Goal: Task Accomplishment & Management: Manage account settings

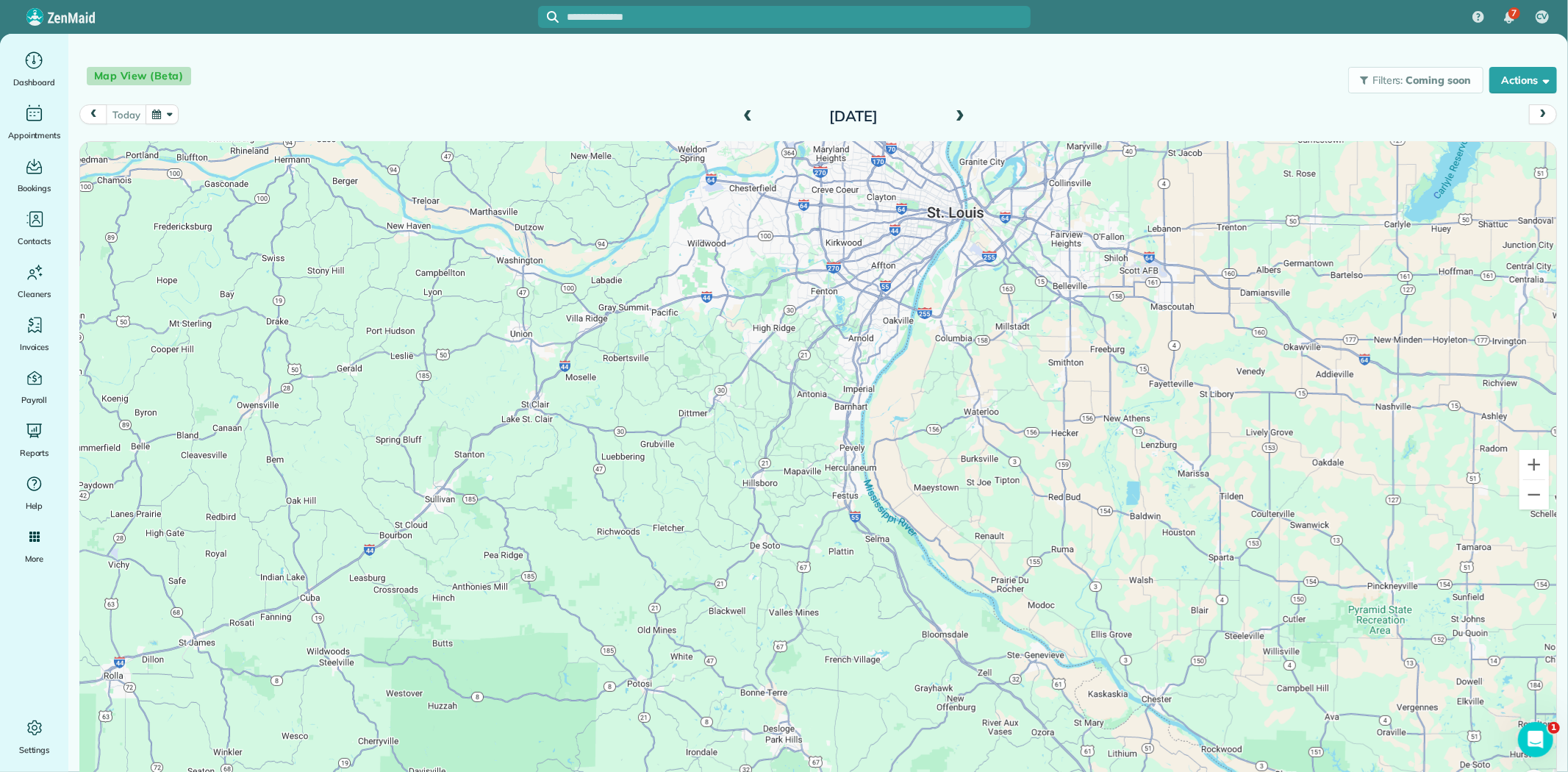
click at [956, 113] on span at bounding box center [960, 117] width 16 height 14
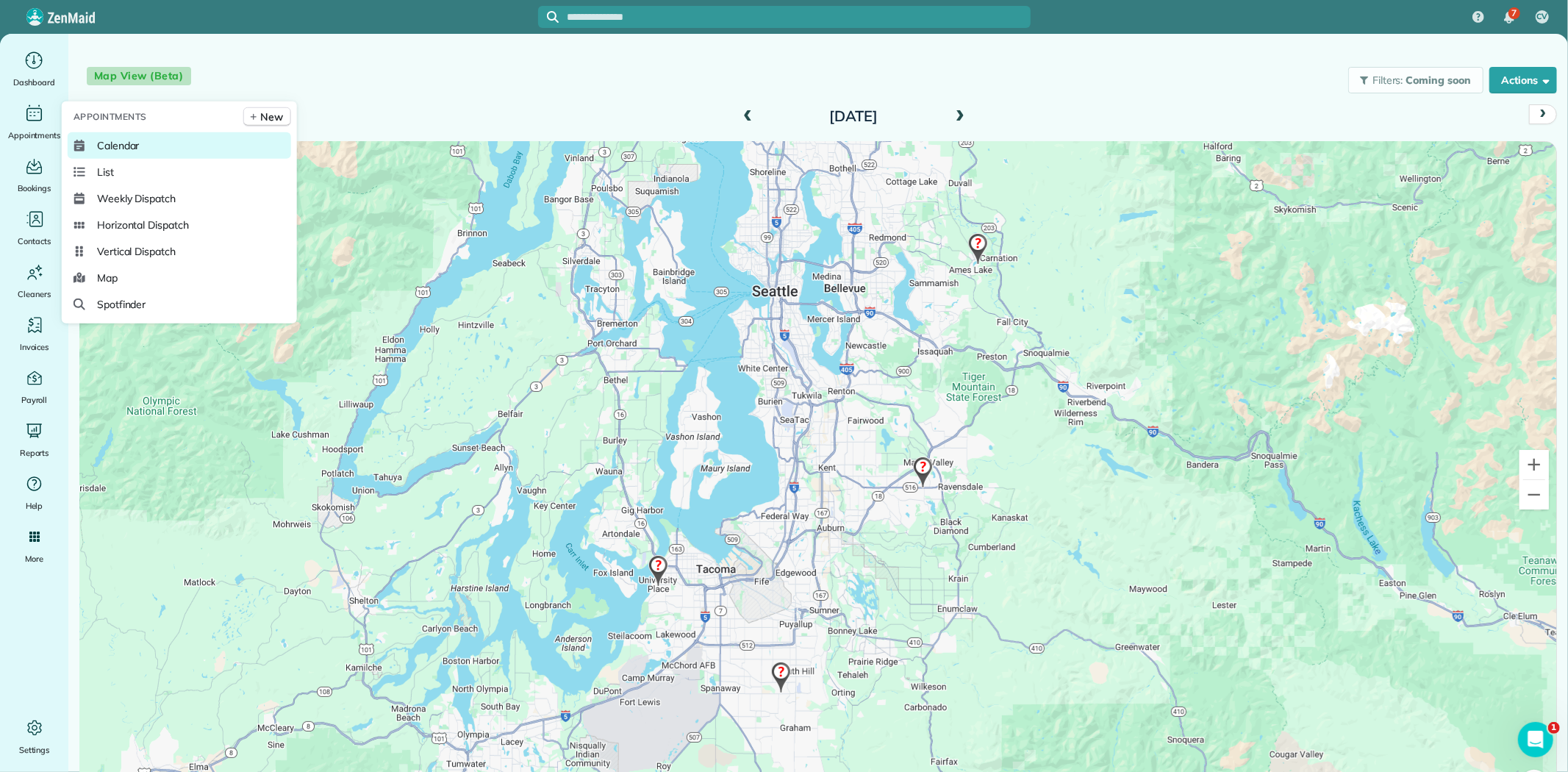
click at [112, 152] on span "Calendar" at bounding box center [118, 145] width 43 height 14
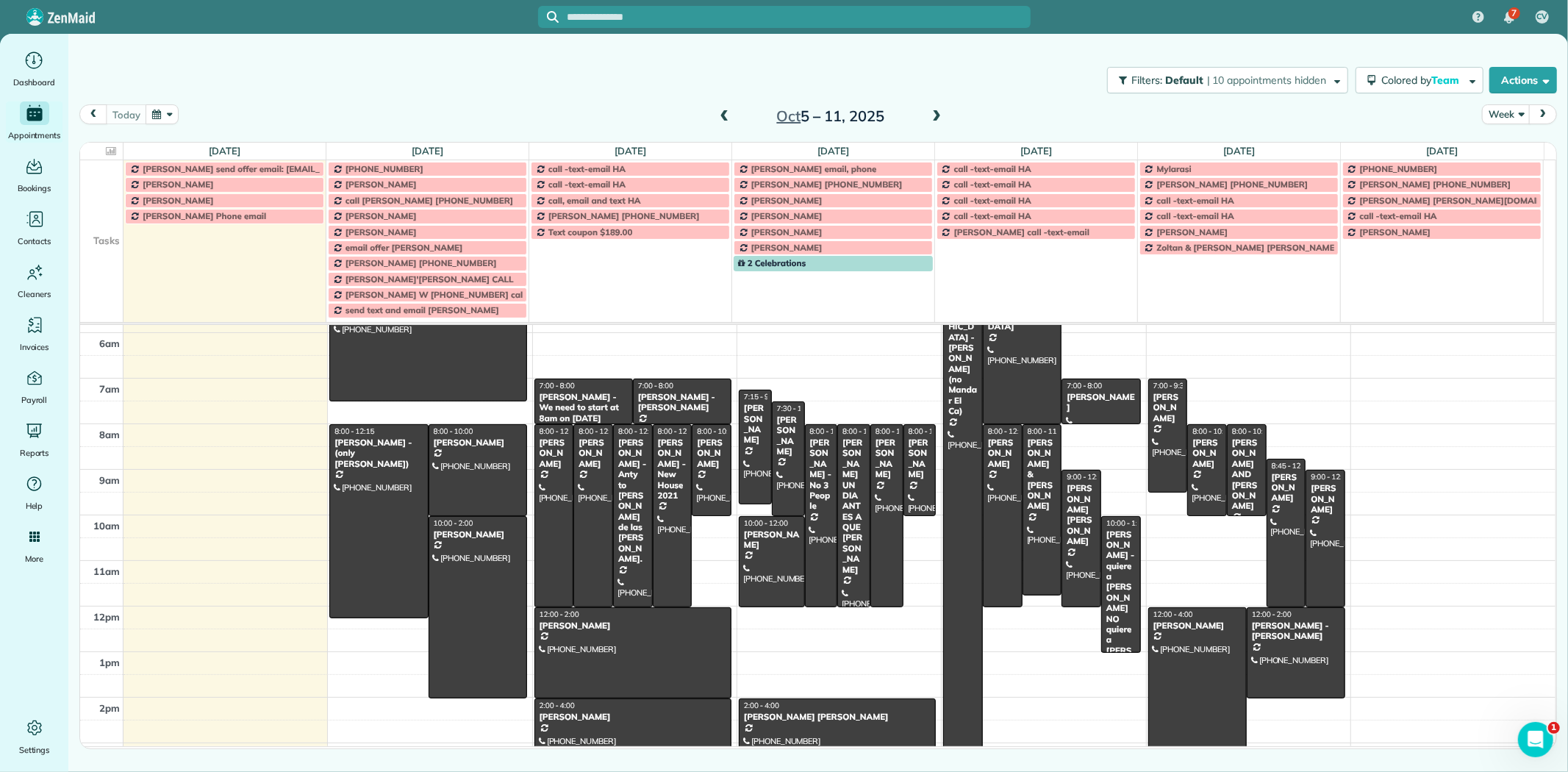
scroll to position [56, 0]
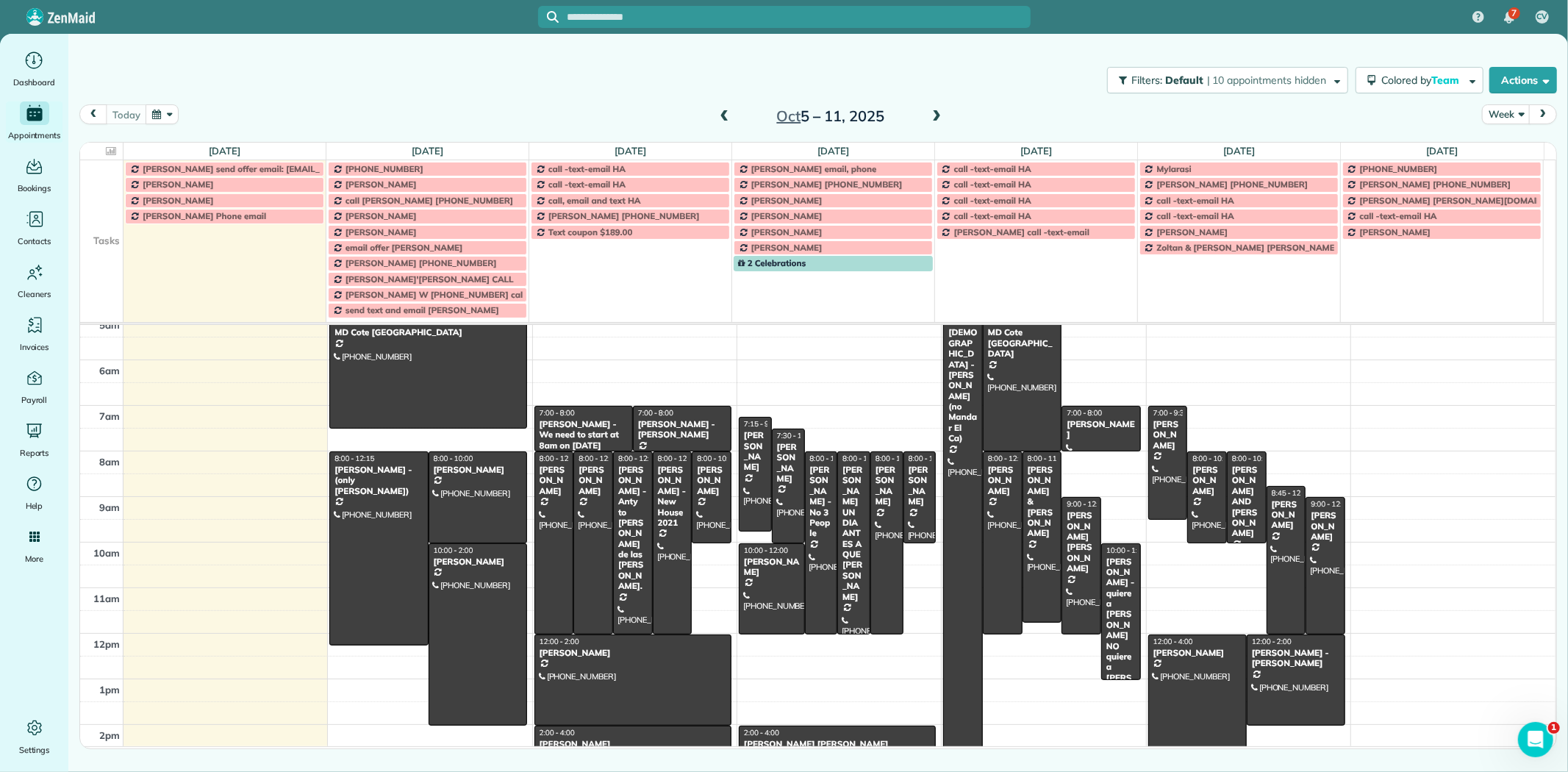
click at [111, 234] on td at bounding box center [102, 232] width 43 height 15
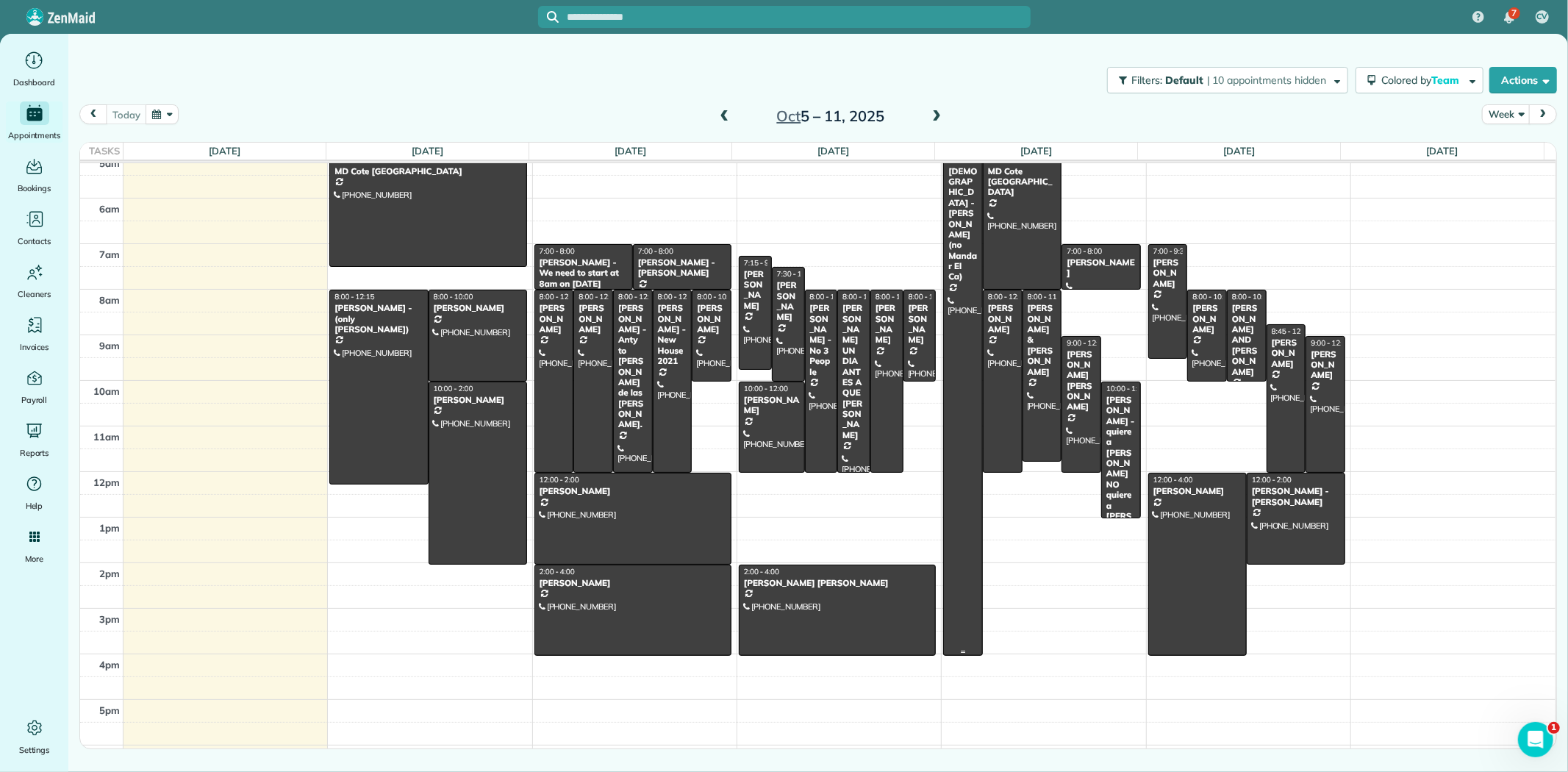
scroll to position [0, 0]
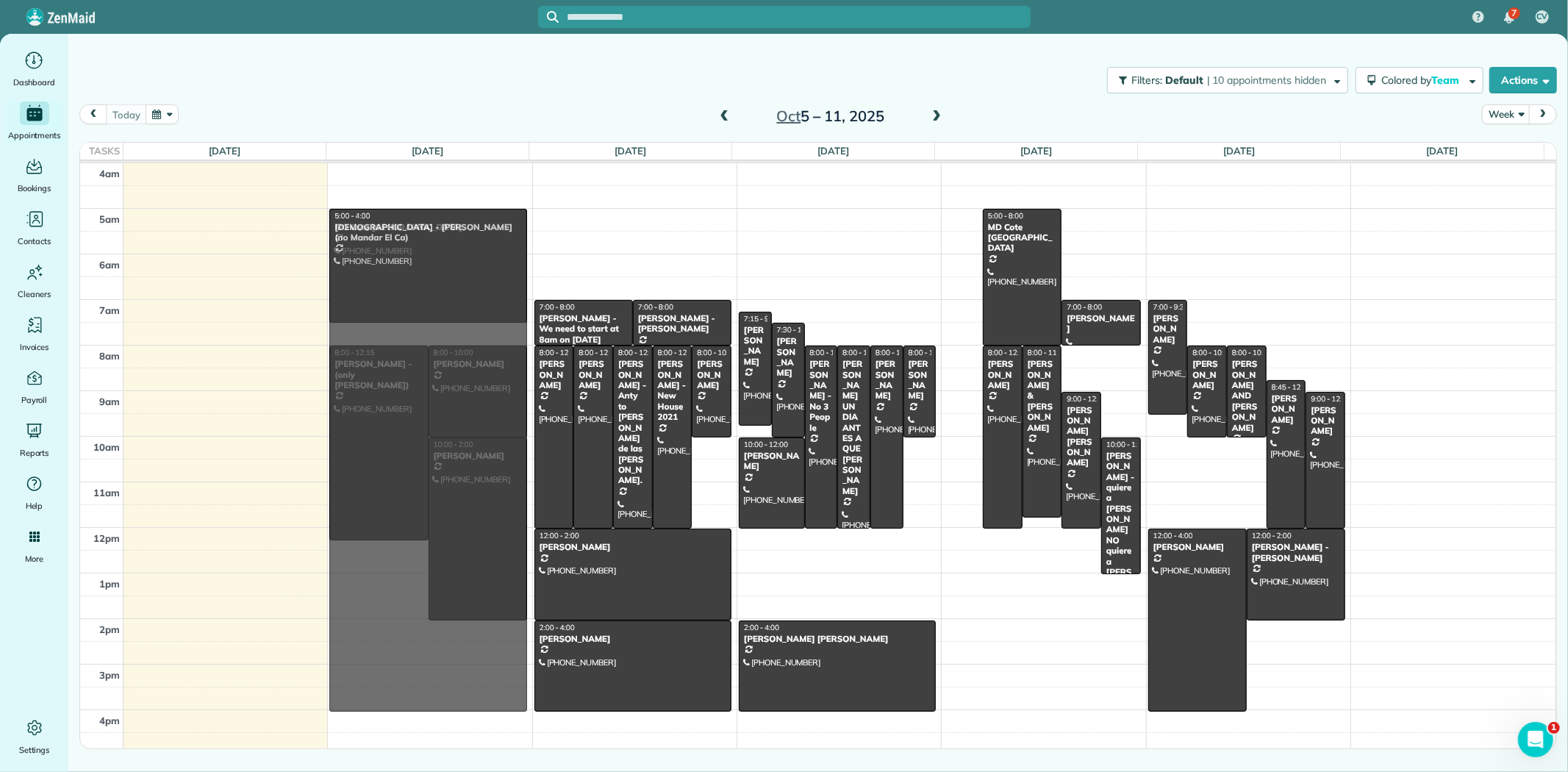
drag, startPoint x: 954, startPoint y: 258, endPoint x: 521, endPoint y: 261, distance: 433.0
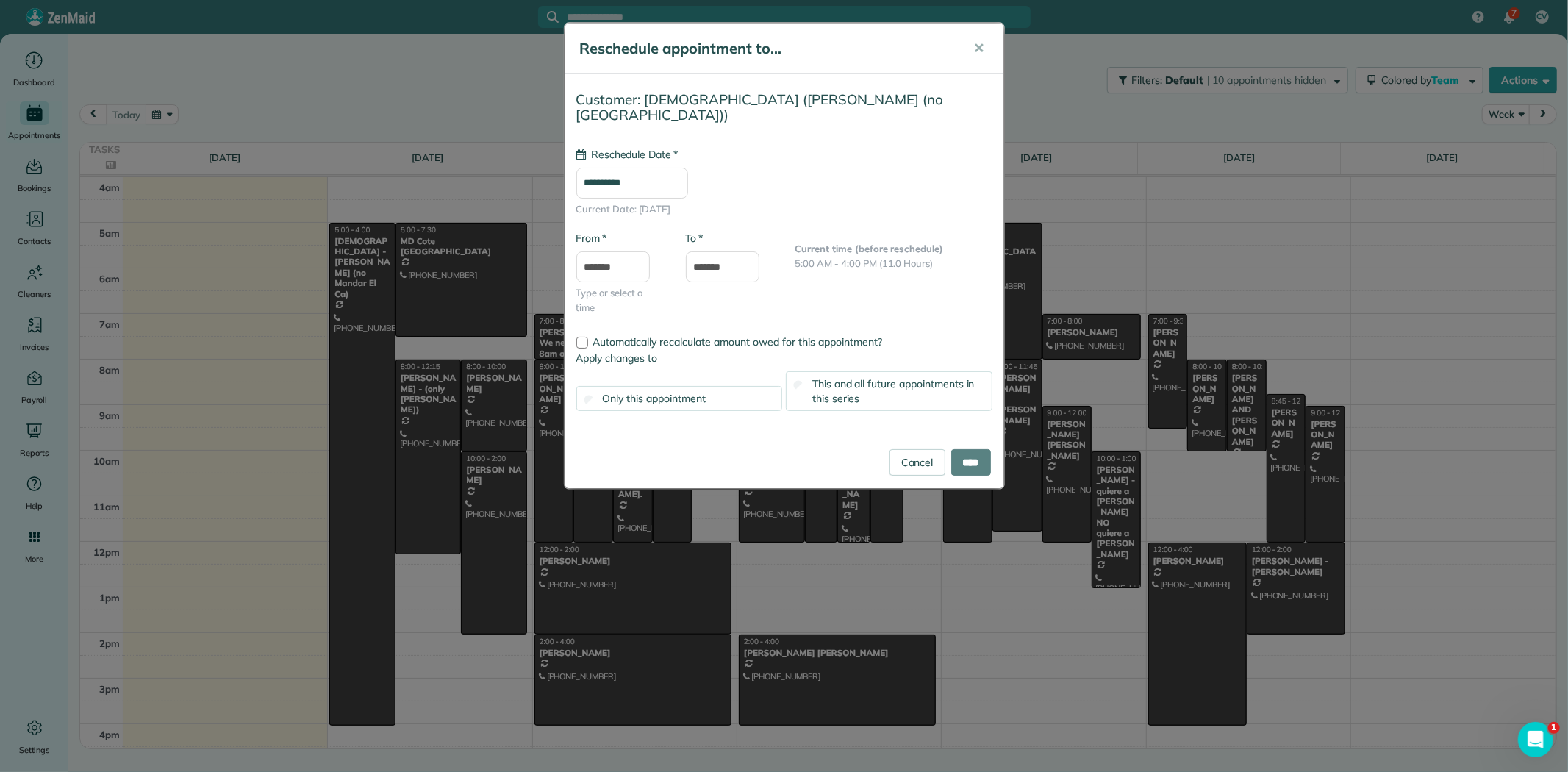
type input "**********"
click at [964, 467] on input "****" at bounding box center [971, 462] width 40 height 26
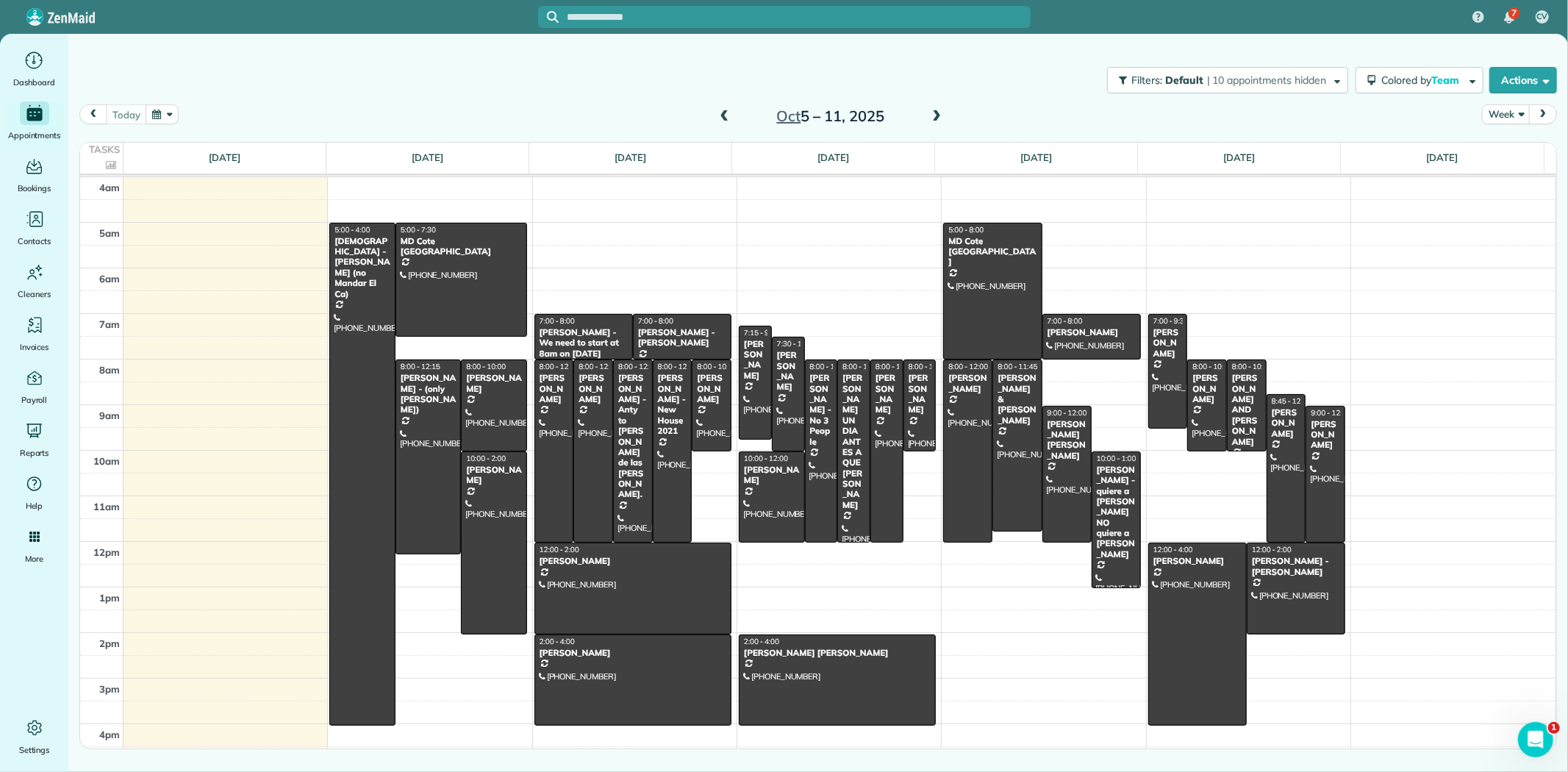
click at [740, 85] on div "Filters: Default | 10 appointments hidden Colored by Team Color by Cleaner Colo…" at bounding box center [818, 80] width 1500 height 49
click at [1044, 105] on div "today Week Oct 5 – 11, 2025" at bounding box center [818, 118] width 1478 height 28
click at [1509, 119] on button "Week" at bounding box center [1506, 114] width 48 height 20
click at [1508, 150] on link "Day" at bounding box center [1541, 148] width 116 height 30
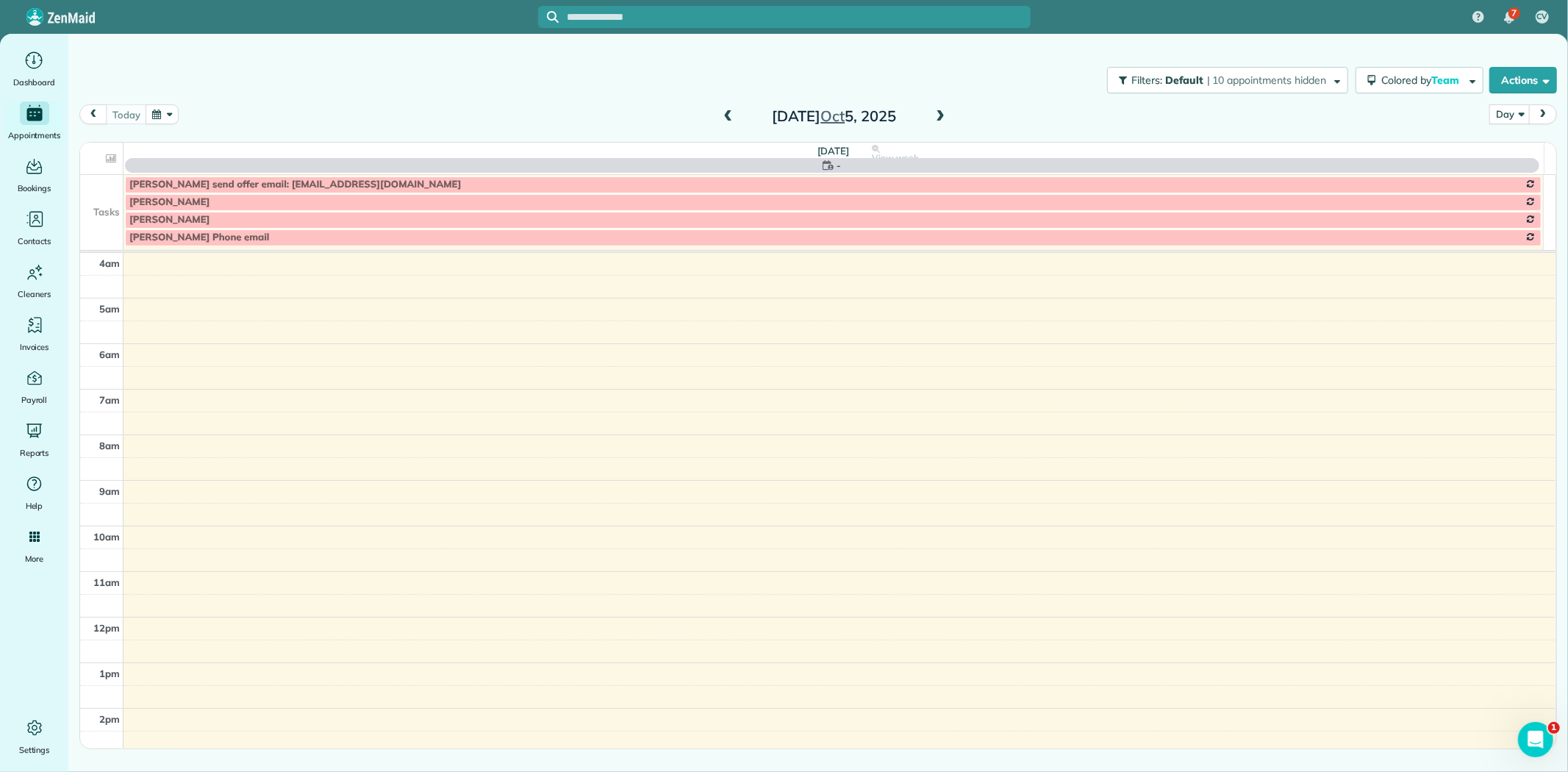
scroll to position [137, 0]
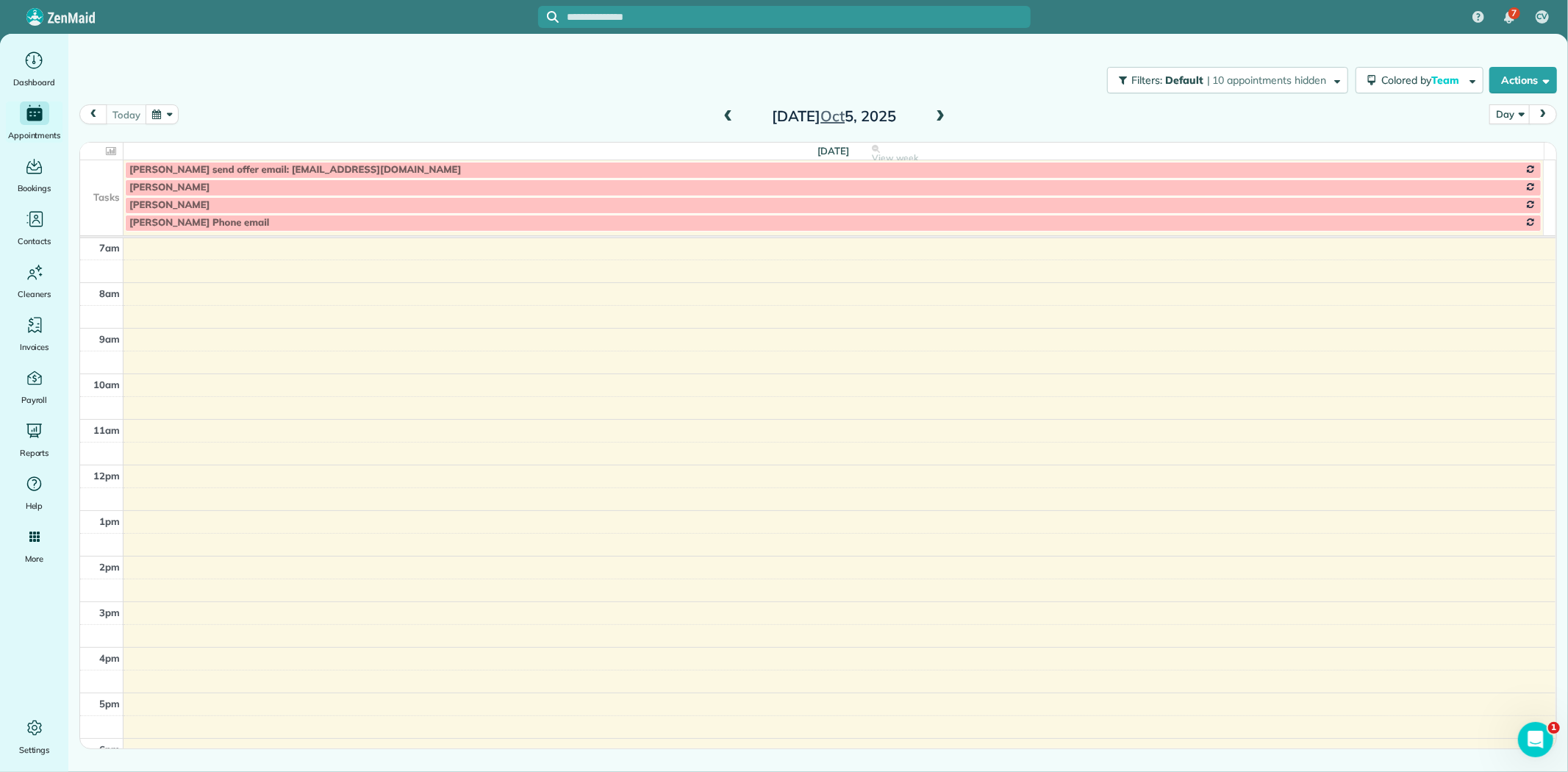
click at [941, 118] on span at bounding box center [940, 117] width 16 height 14
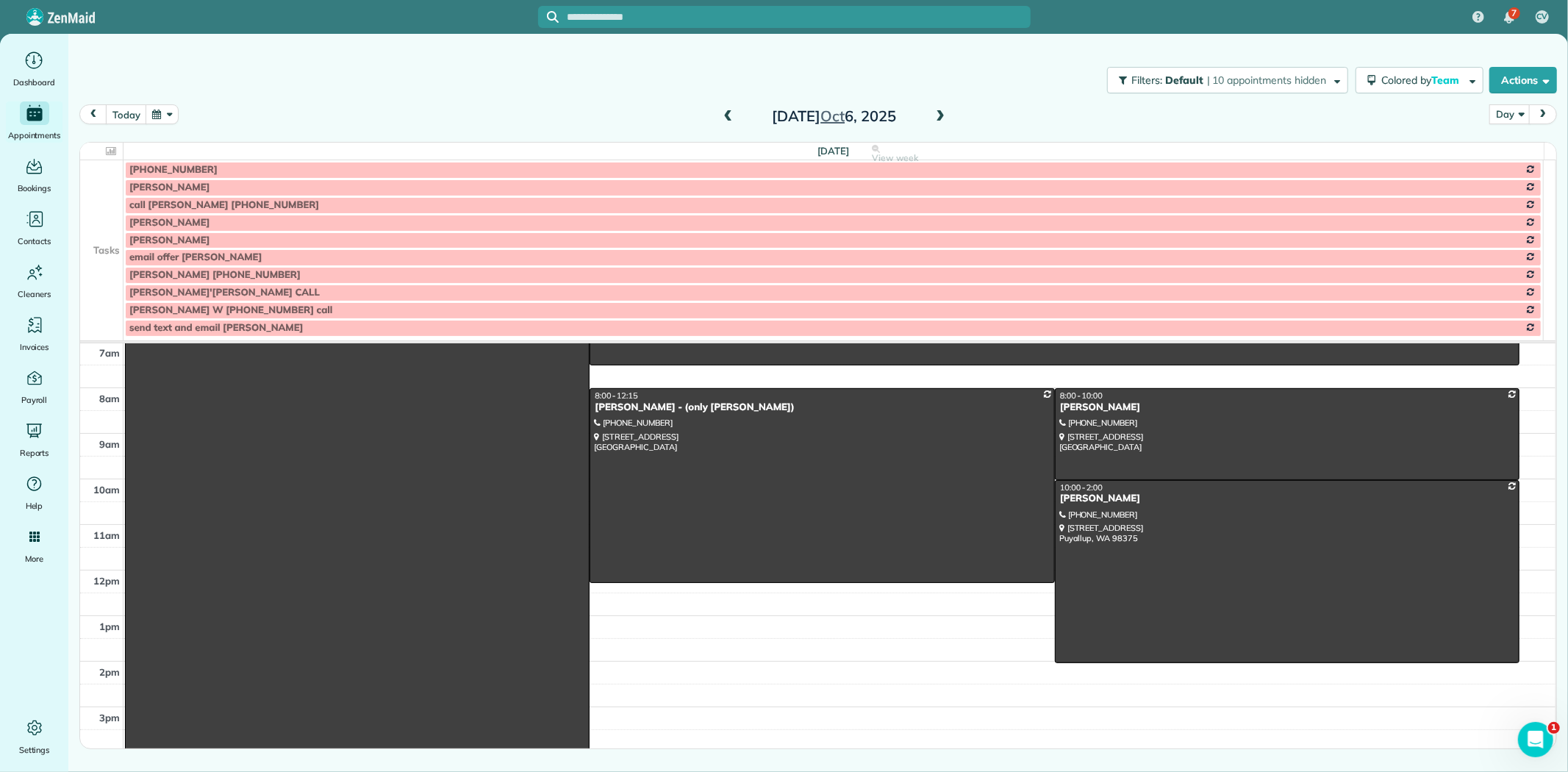
click at [91, 234] on td at bounding box center [102, 240] width 43 height 18
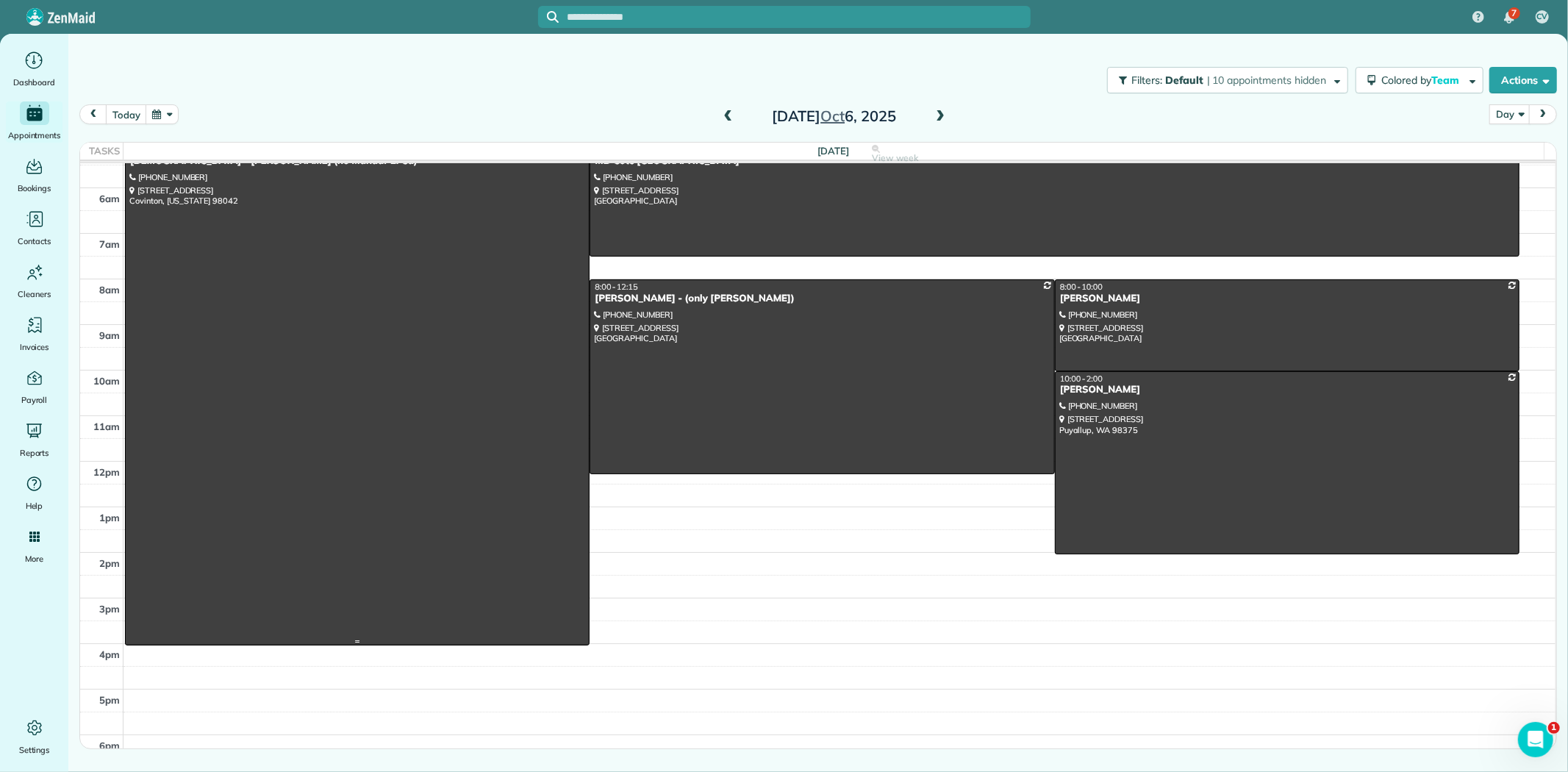
scroll to position [0, 0]
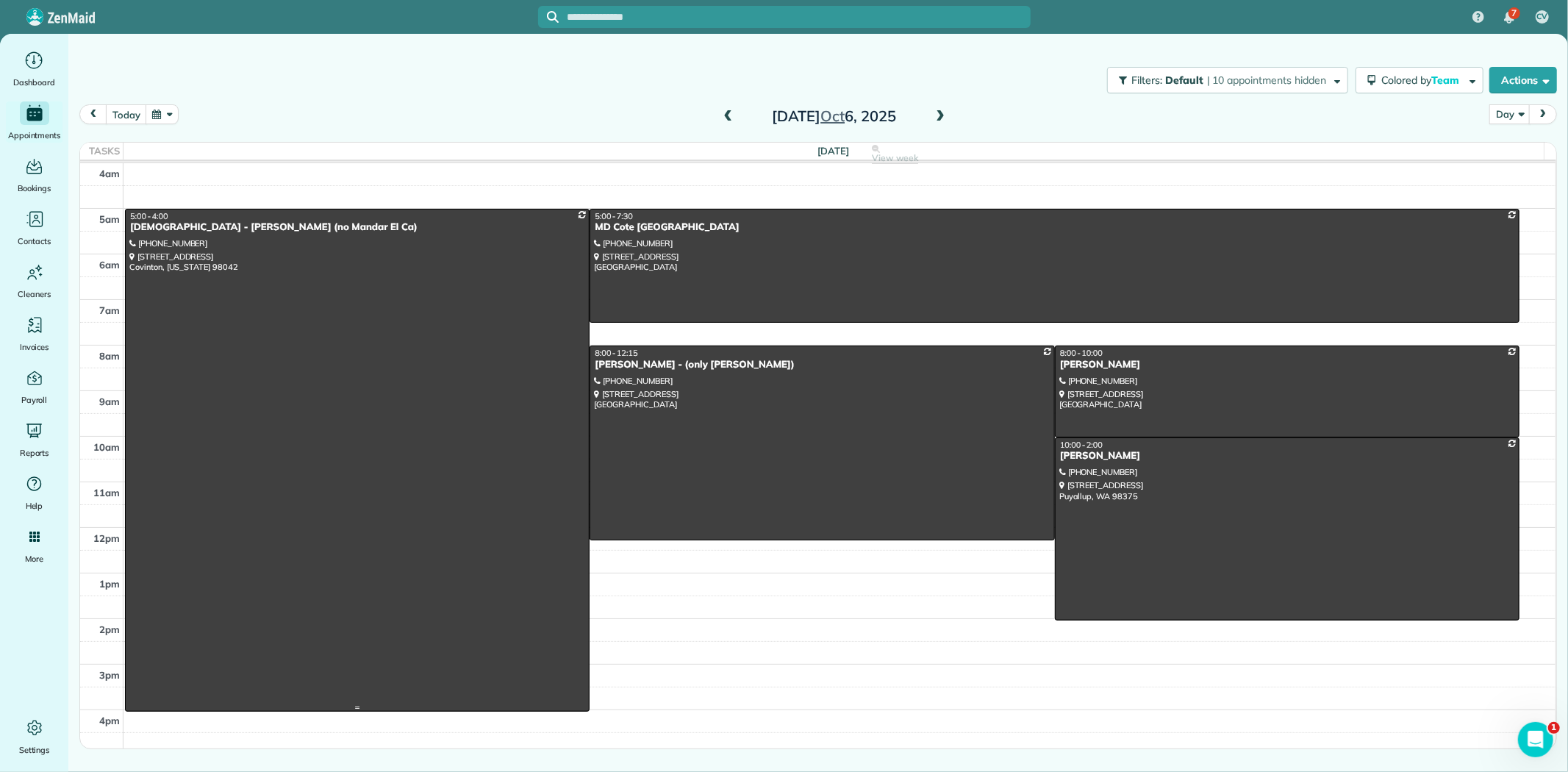
click at [302, 224] on div "[DEMOGRAPHIC_DATA] - [PERSON_NAME] (no Mandar El Ca)" at bounding box center [357, 228] width 456 height 13
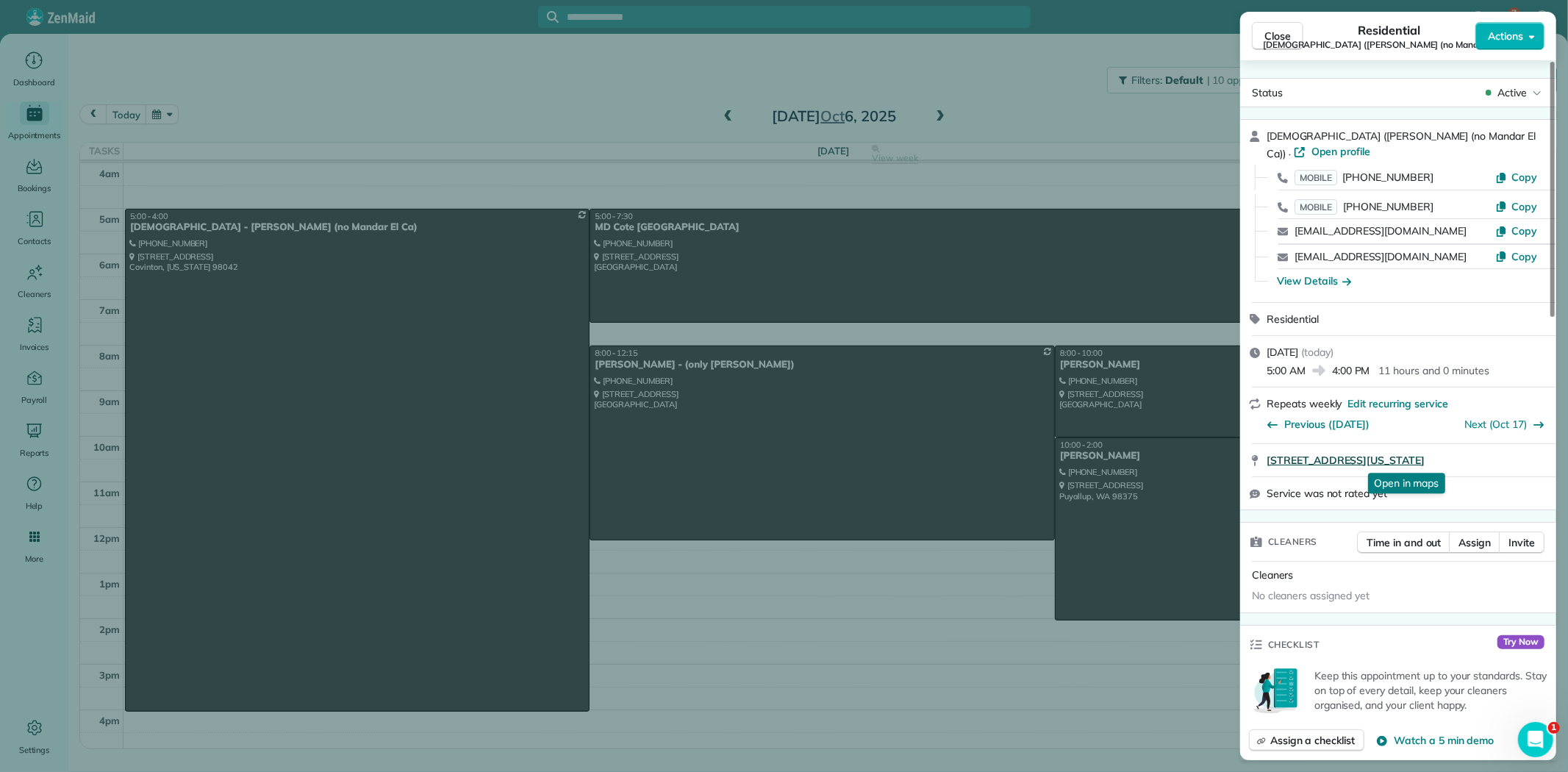
drag, startPoint x: 1531, startPoint y: 446, endPoint x: 1266, endPoint y: 463, distance: 265.5
click at [1266, 463] on div "26223 164th AVE SE Covinton Washington 98042 Open in maps Open in maps" at bounding box center [1398, 460] width 316 height 32
copy span "26223 164th AVE SE Covinton Washington 98042"
click at [1273, 32] on span "Close" at bounding box center [1278, 36] width 26 height 14
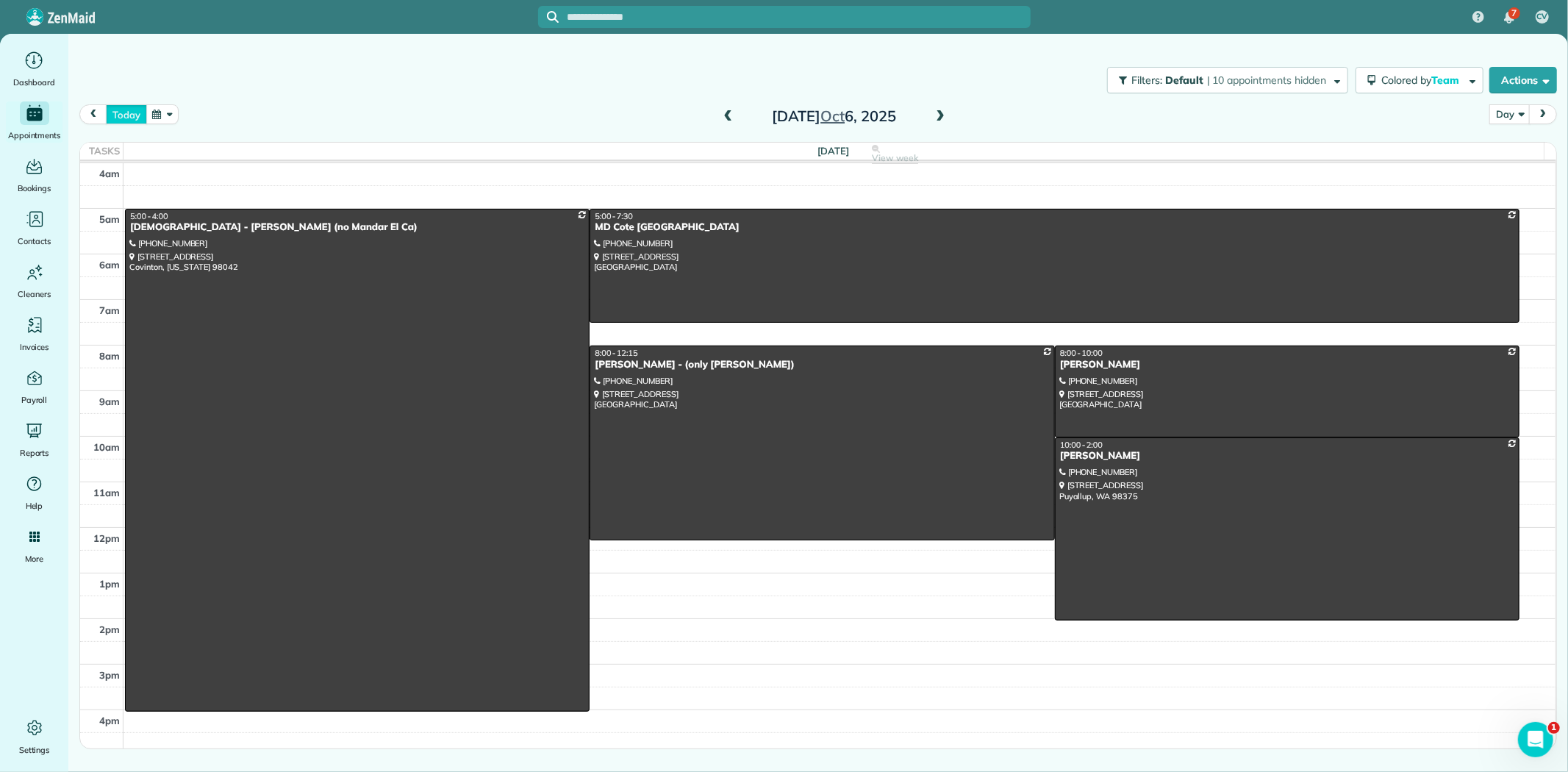
click at [115, 111] on button "today" at bounding box center [126, 114] width 40 height 20
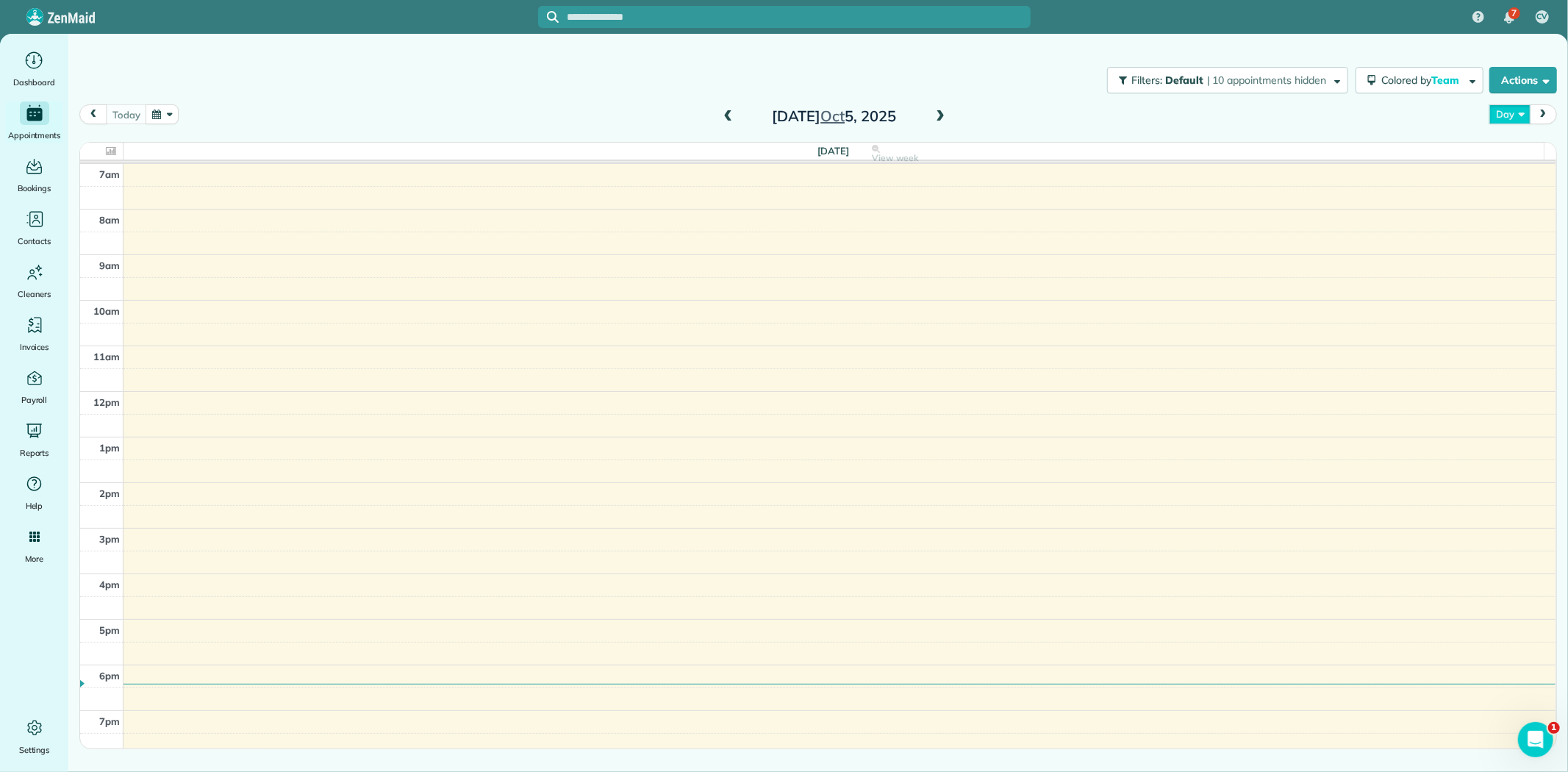
click at [1503, 114] on button "Day" at bounding box center [1509, 114] width 40 height 20
click at [1515, 184] on link "Week" at bounding box center [1548, 178] width 116 height 30
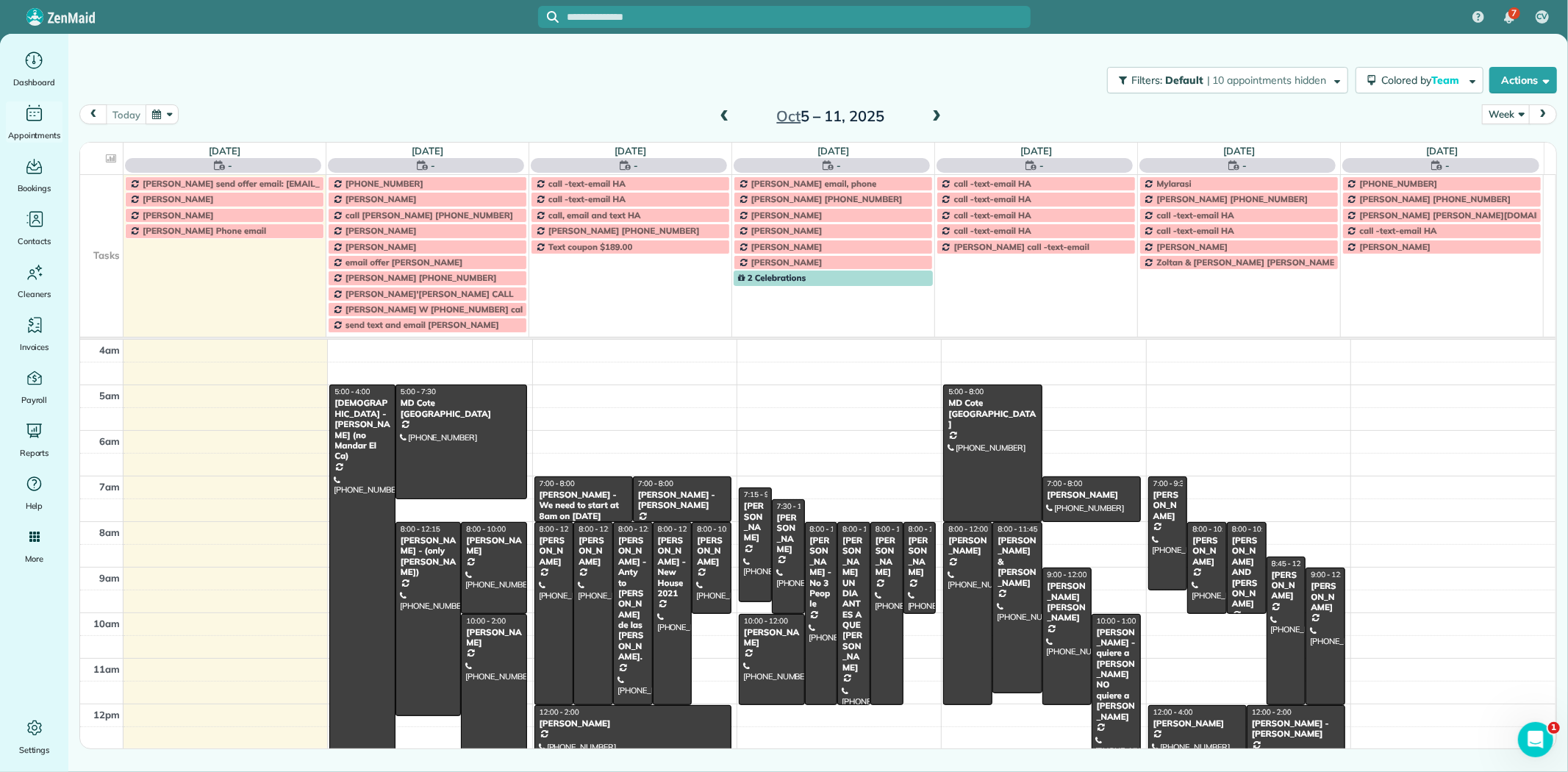
scroll to position [137, 0]
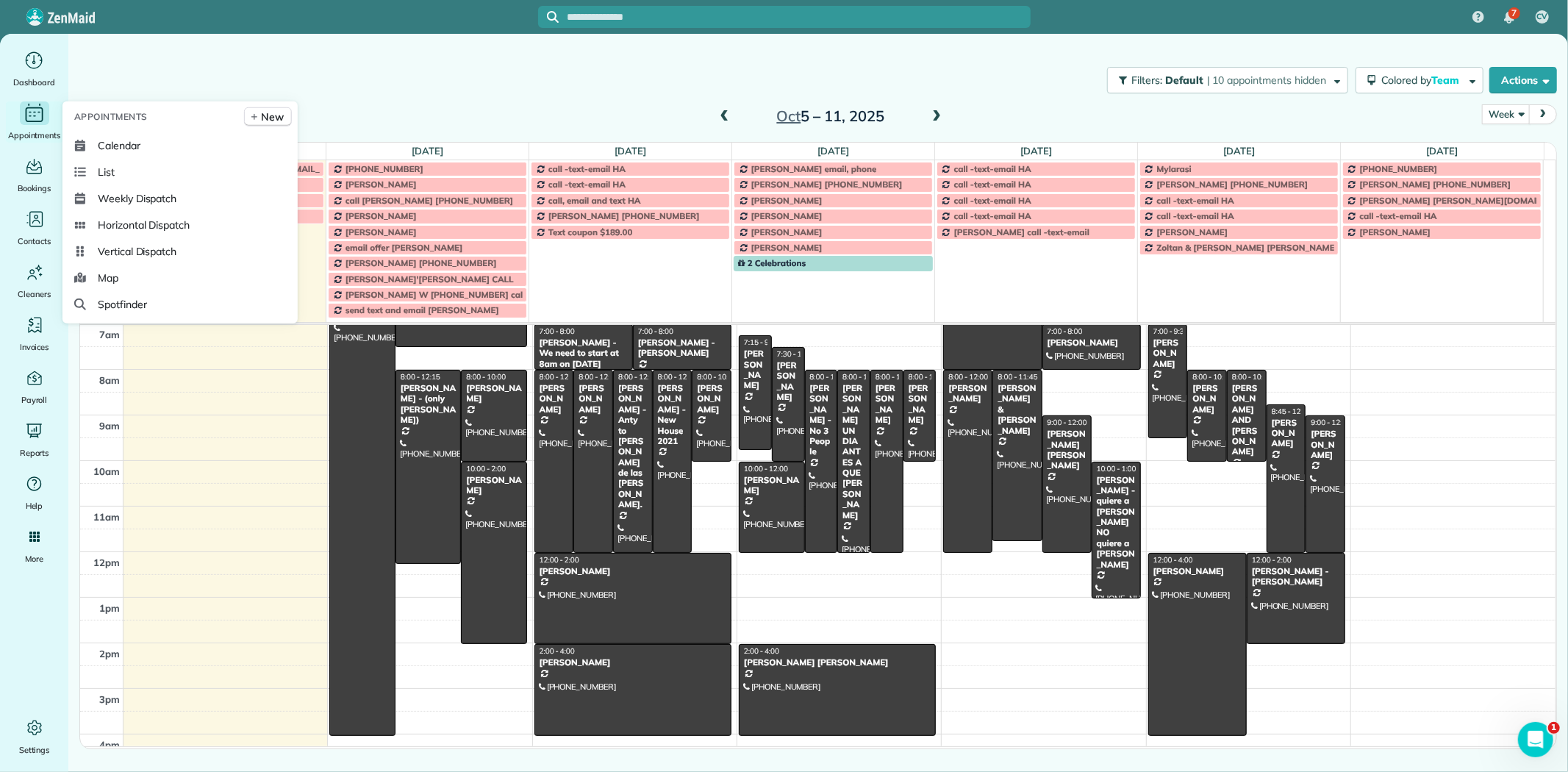
click at [40, 113] on icon "Main" at bounding box center [34, 113] width 22 height 22
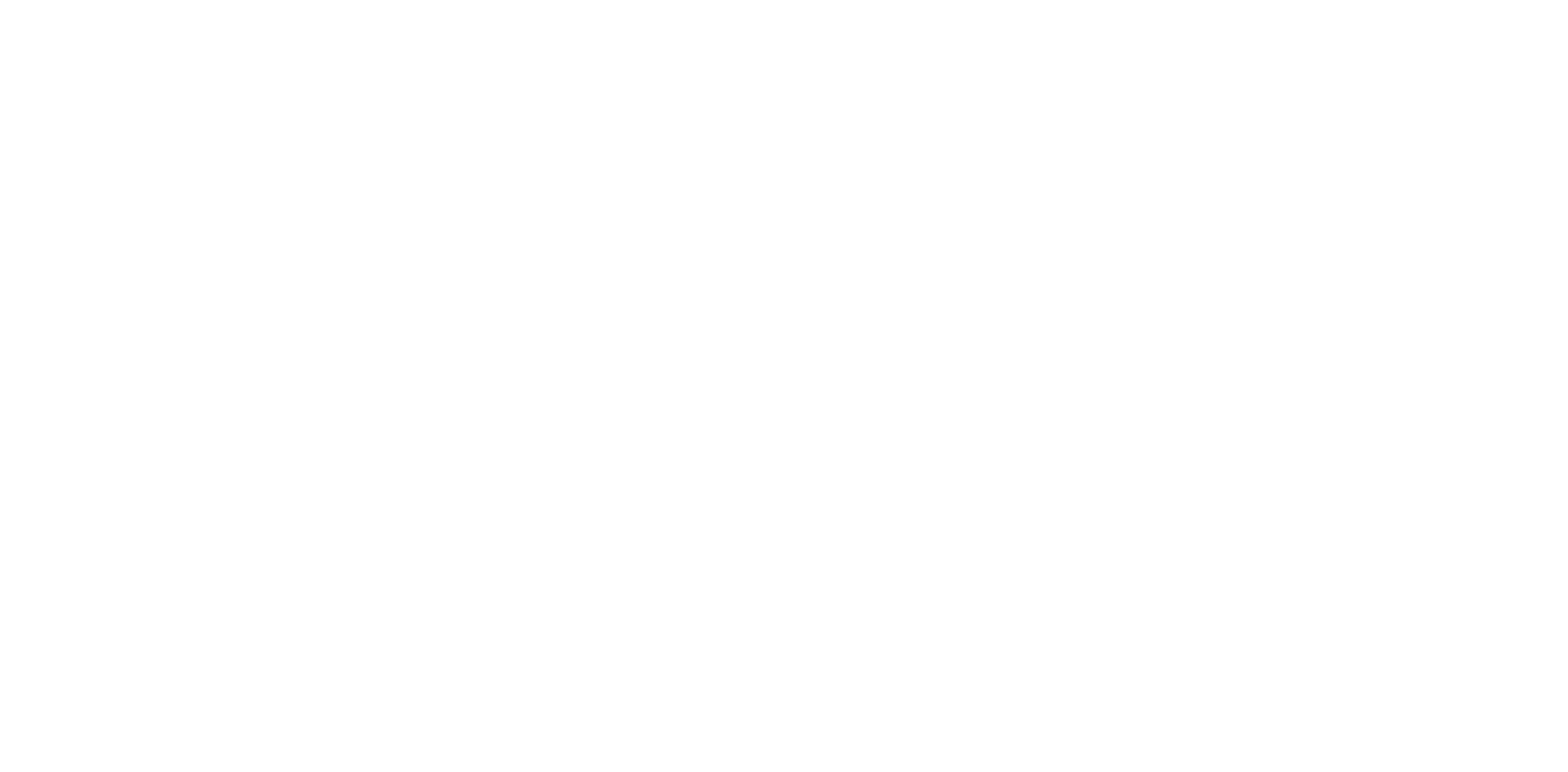
click at [0, 0] on html at bounding box center [0, 0] width 0 height 0
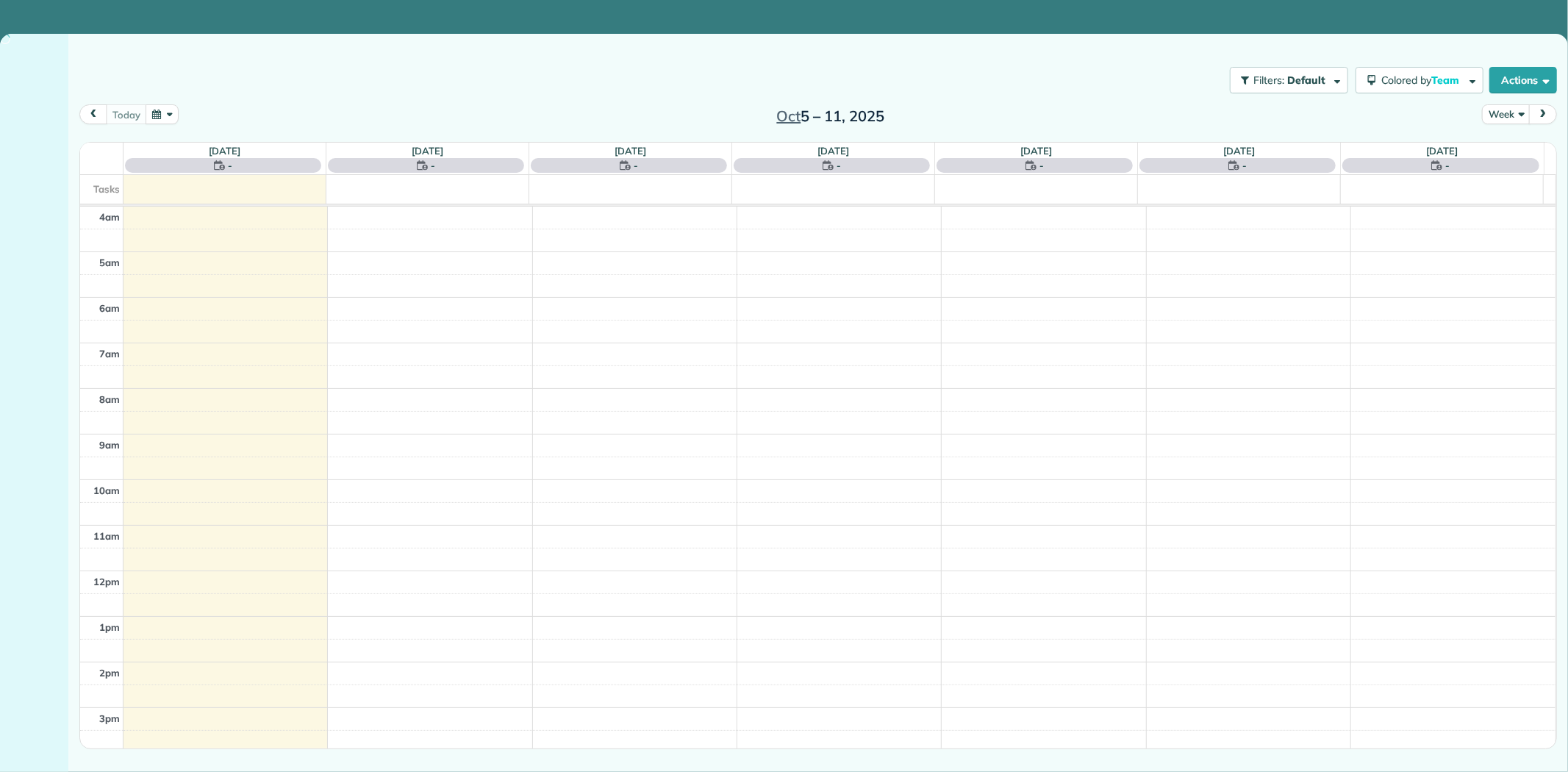
scroll to position [137, 0]
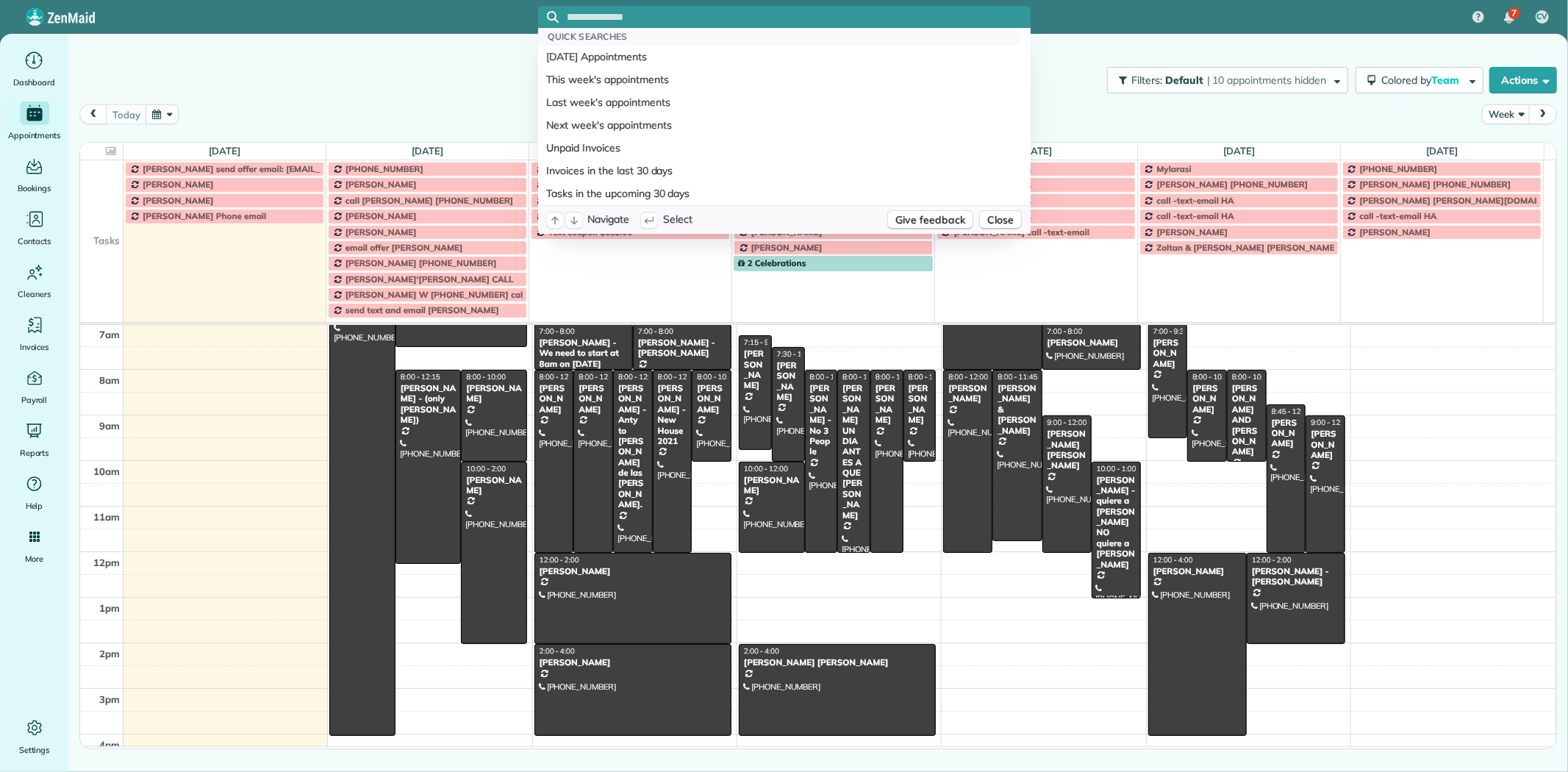
click at [642, 14] on input "text" at bounding box center [800, 18] width 464 height 11
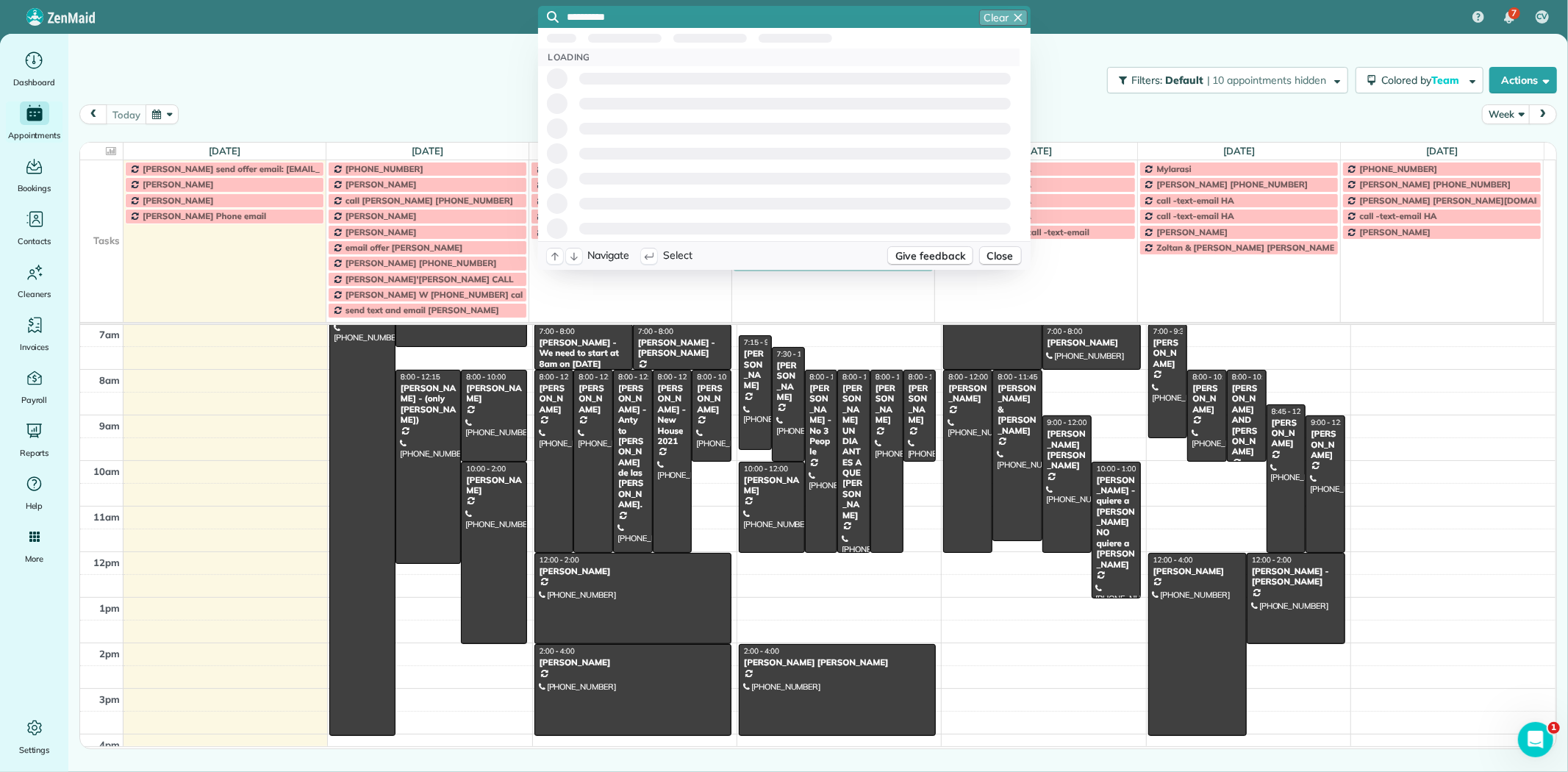
scroll to position [0, 0]
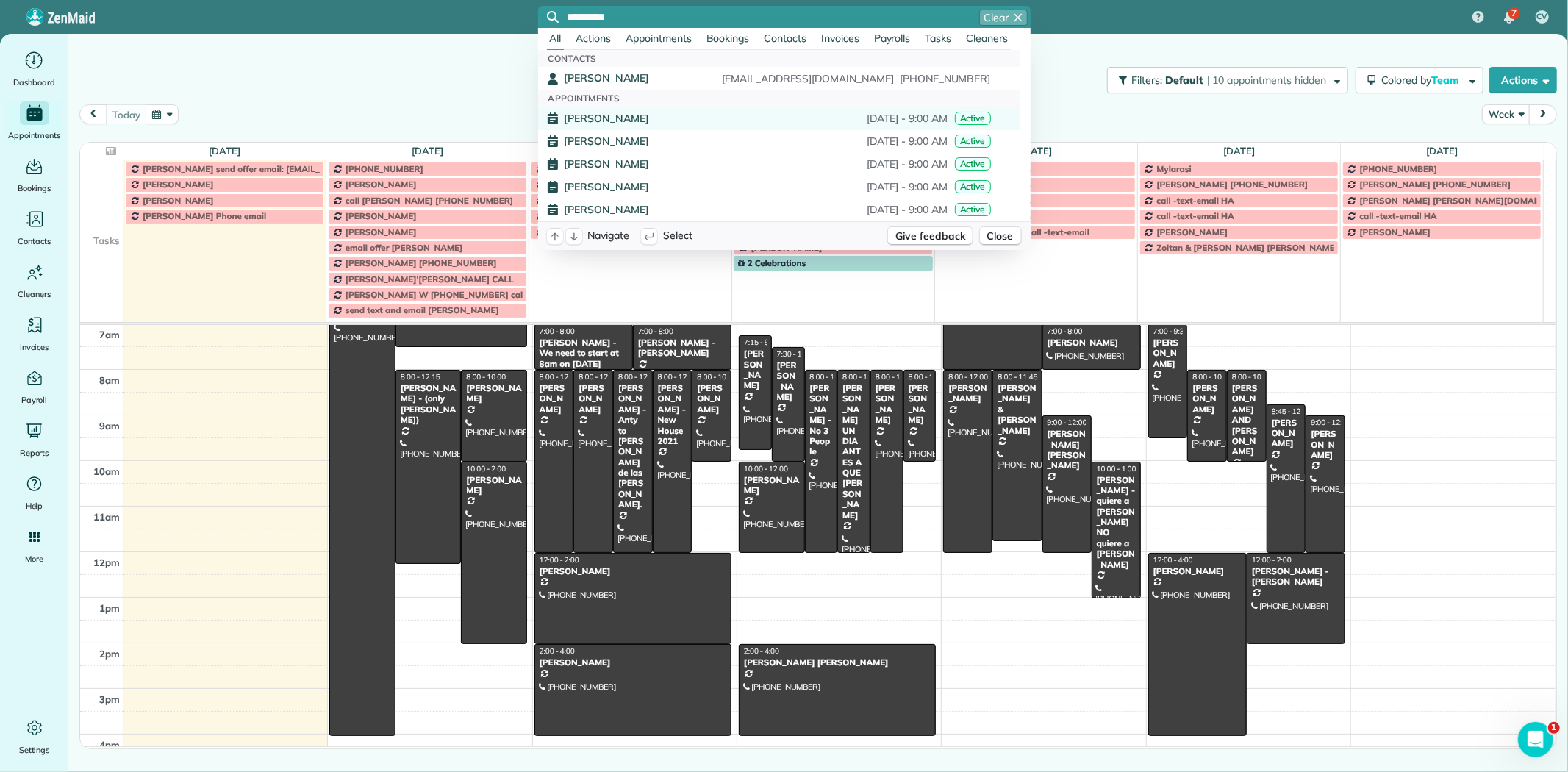
type input "**********"
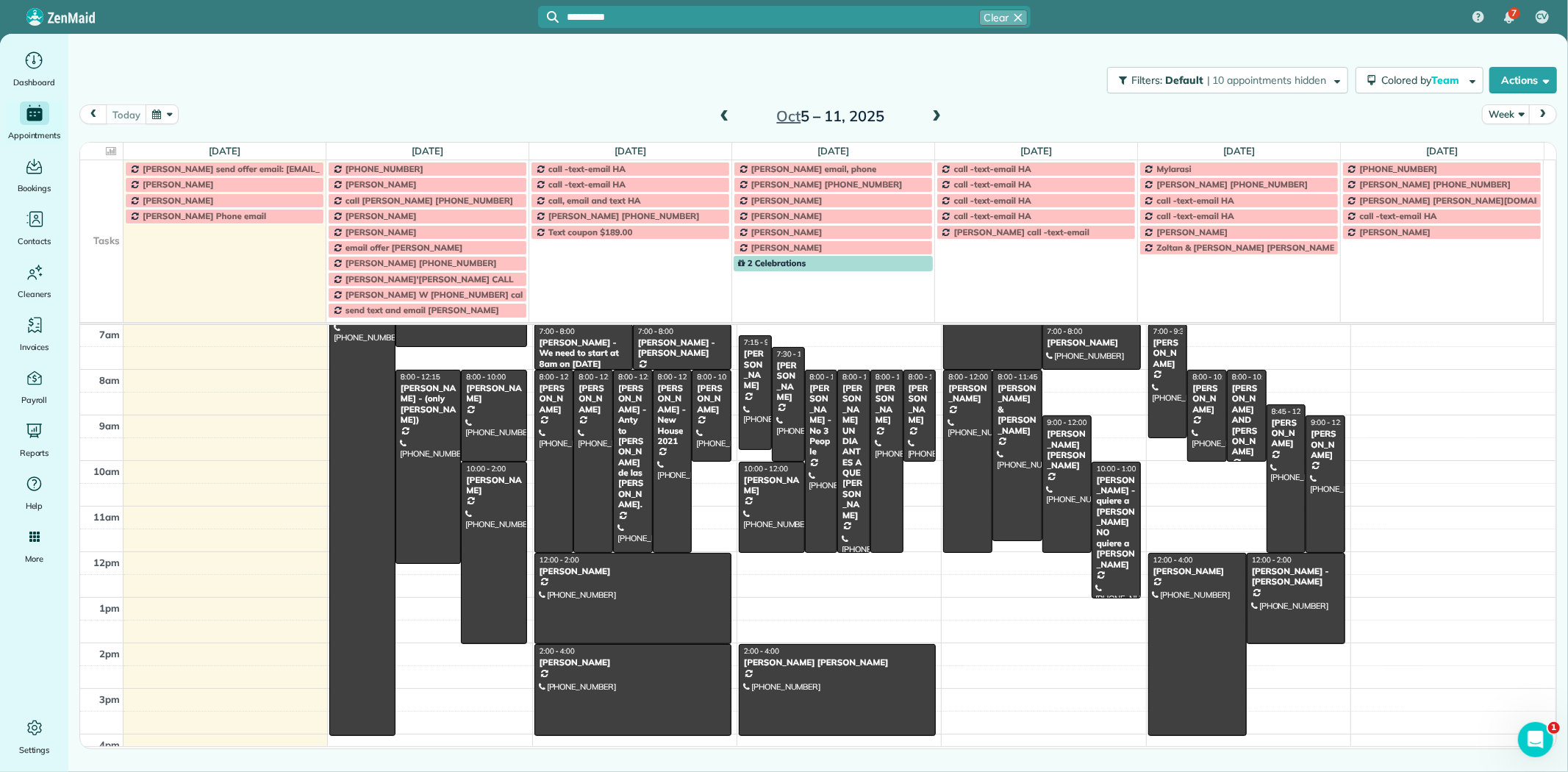
click at [642, 123] on span "[PERSON_NAME]" at bounding box center [607, 118] width 85 height 10
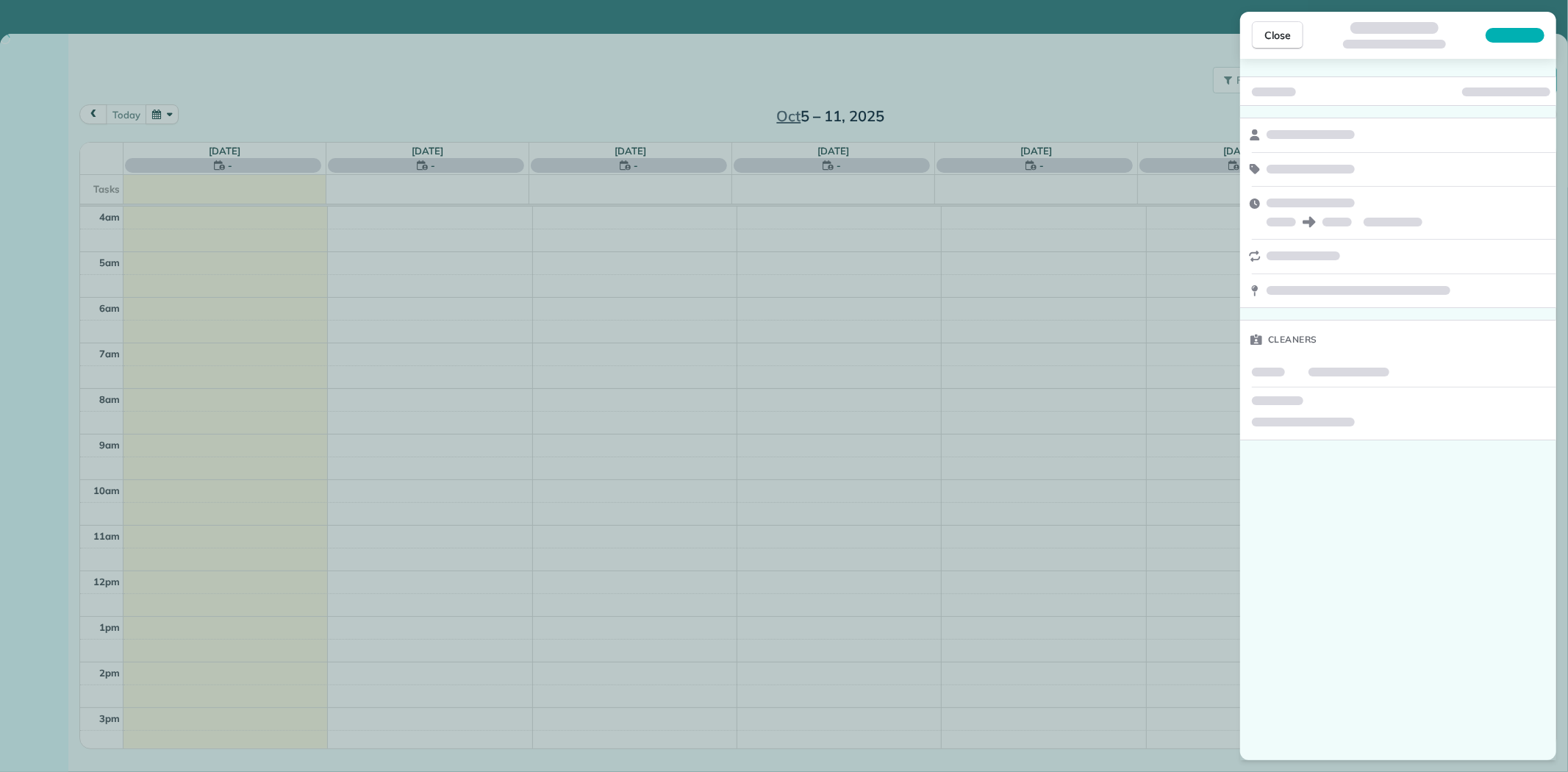
scroll to position [137, 0]
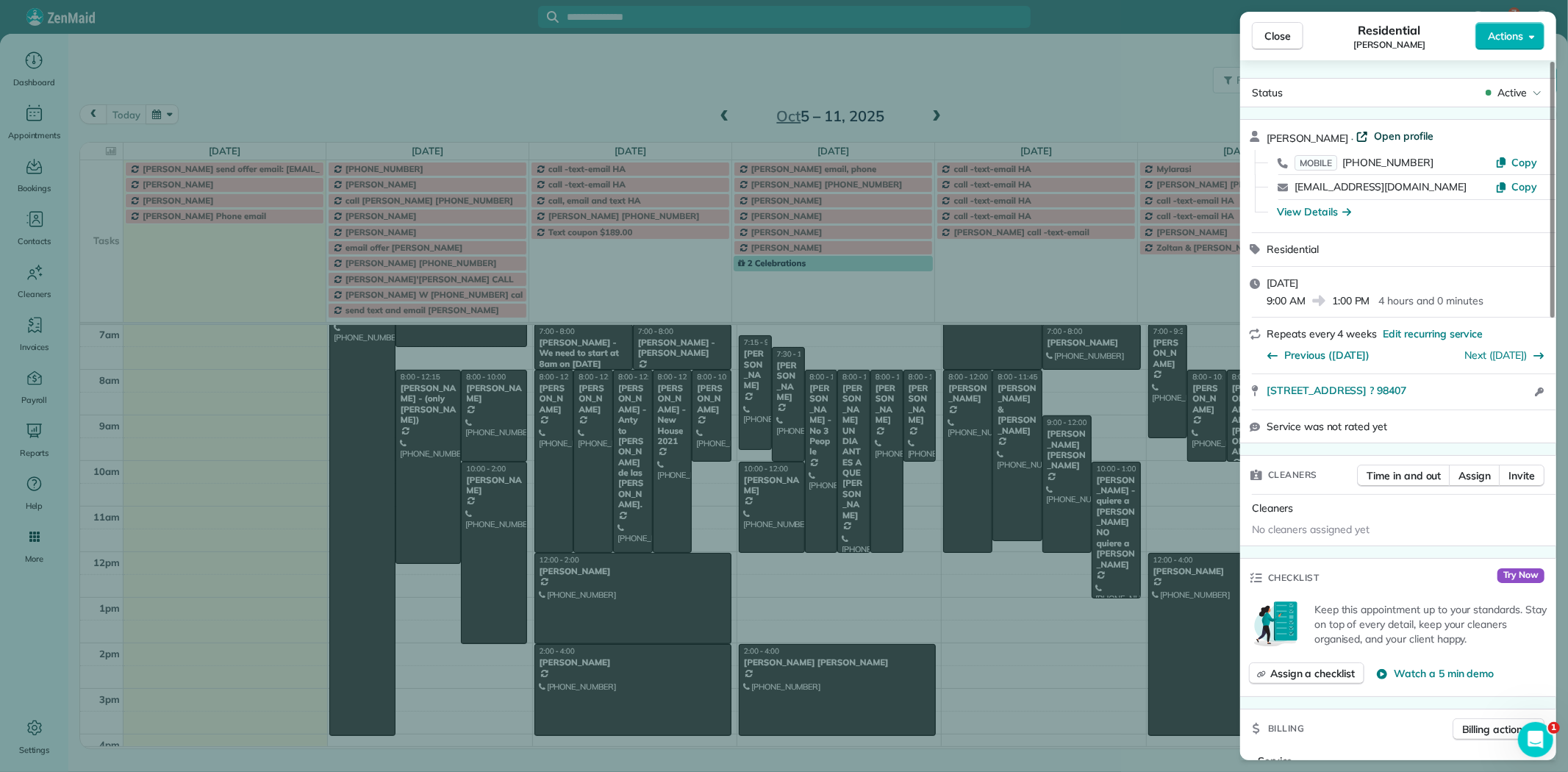
click at [1416, 136] on span "Open profile" at bounding box center [1404, 135] width 59 height 14
